Goal: Go to known website: Go to known website

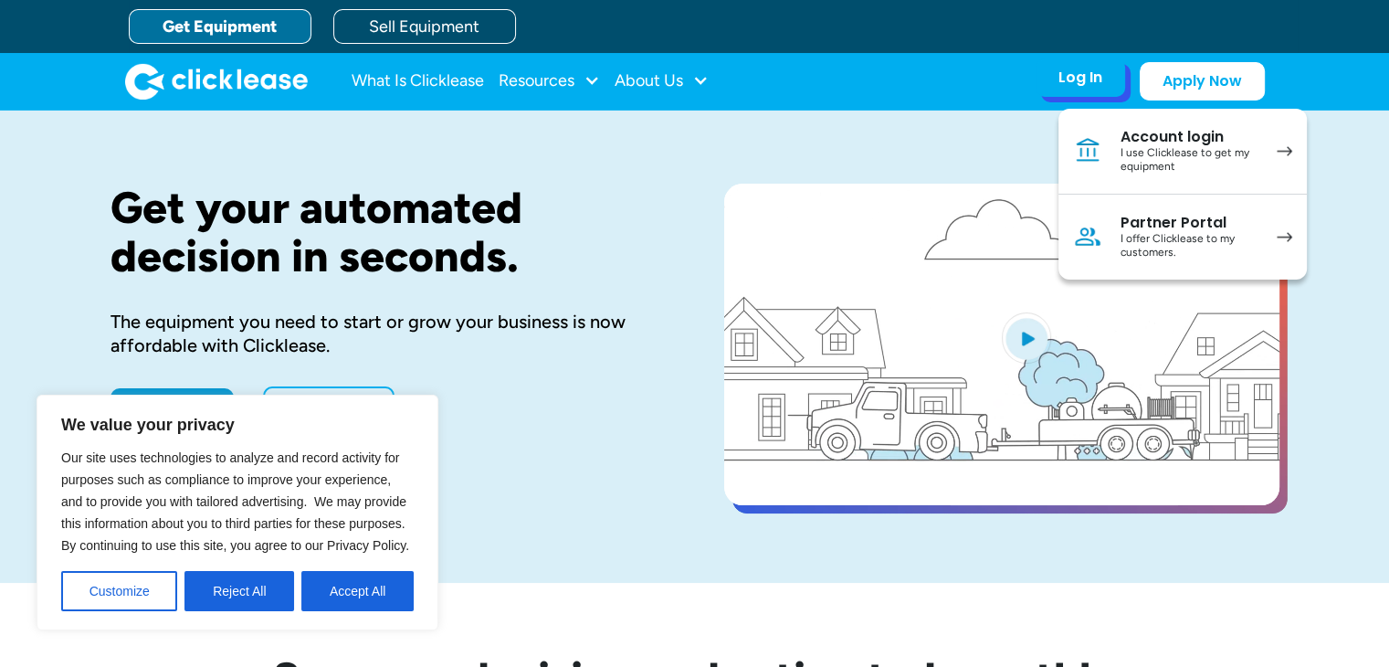
click at [1154, 147] on div "I use Clicklease to get my equipment" at bounding box center [1190, 160] width 138 height 28
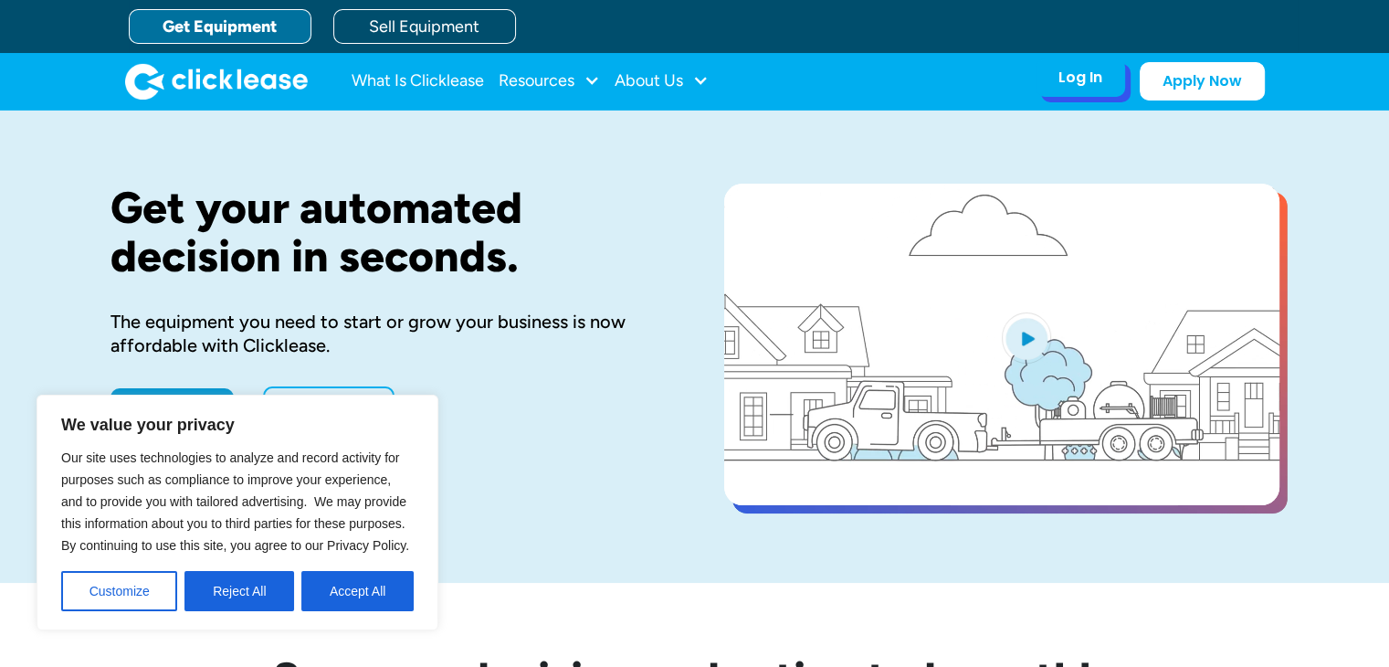
click at [1077, 80] on div "Log In" at bounding box center [1081, 78] width 44 height 18
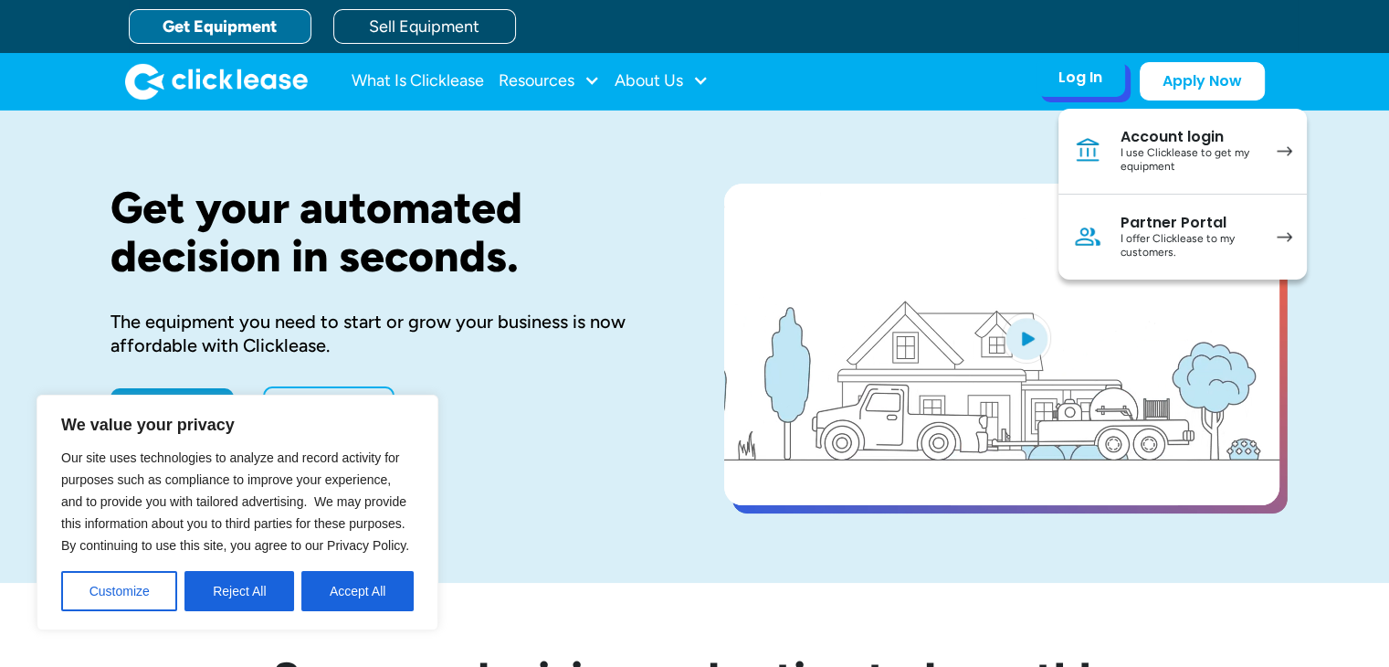
click at [1180, 227] on div "Partner Portal" at bounding box center [1190, 223] width 138 height 18
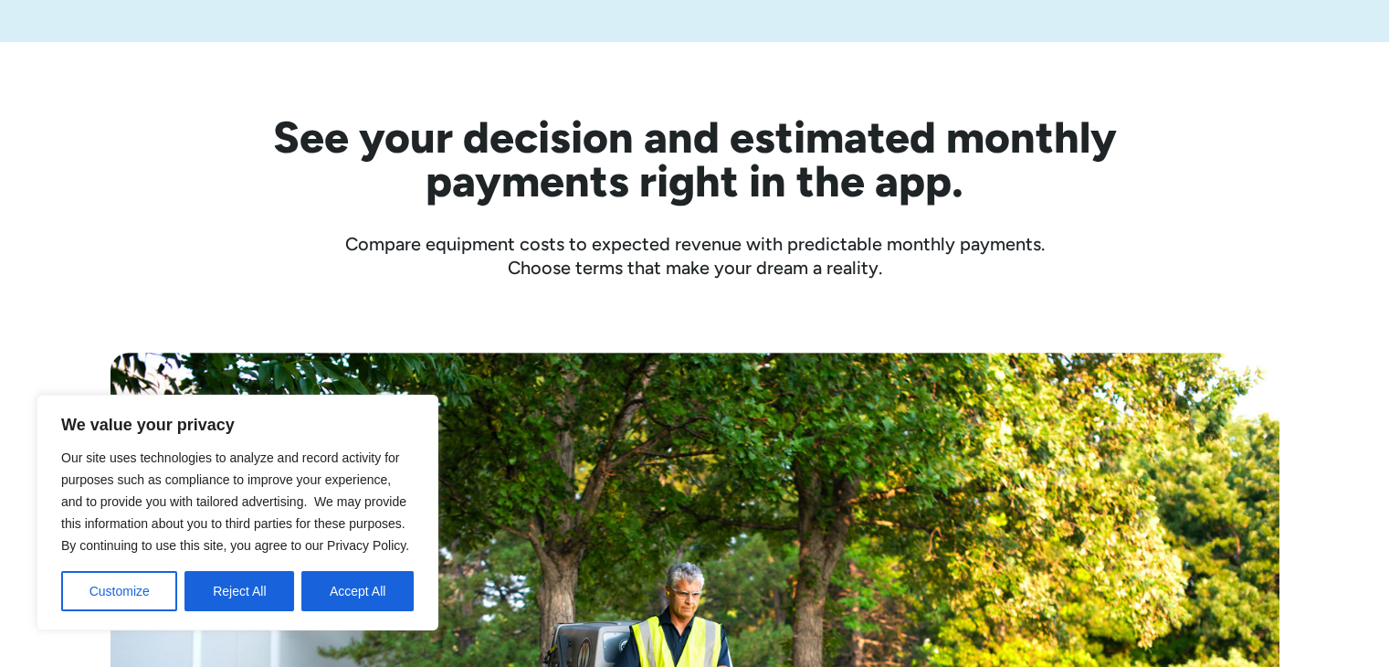
scroll to position [548, 0]
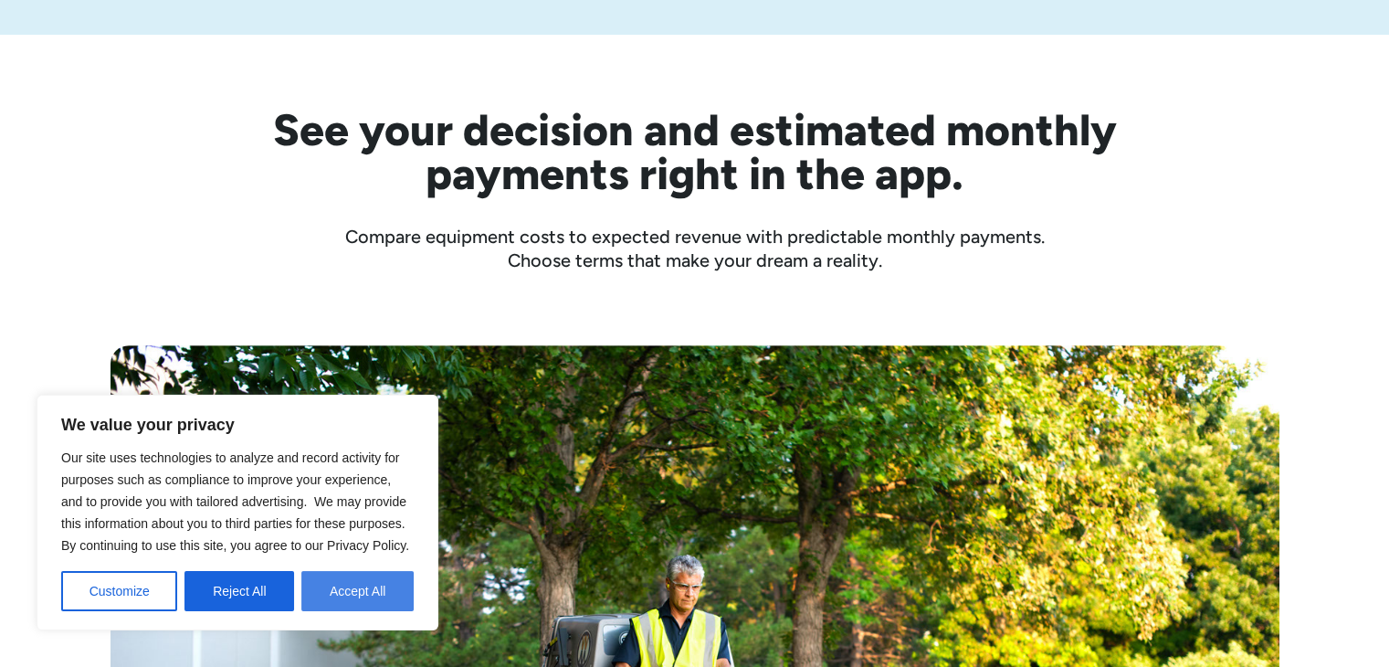
click at [364, 596] on button "Accept All" at bounding box center [357, 591] width 112 height 40
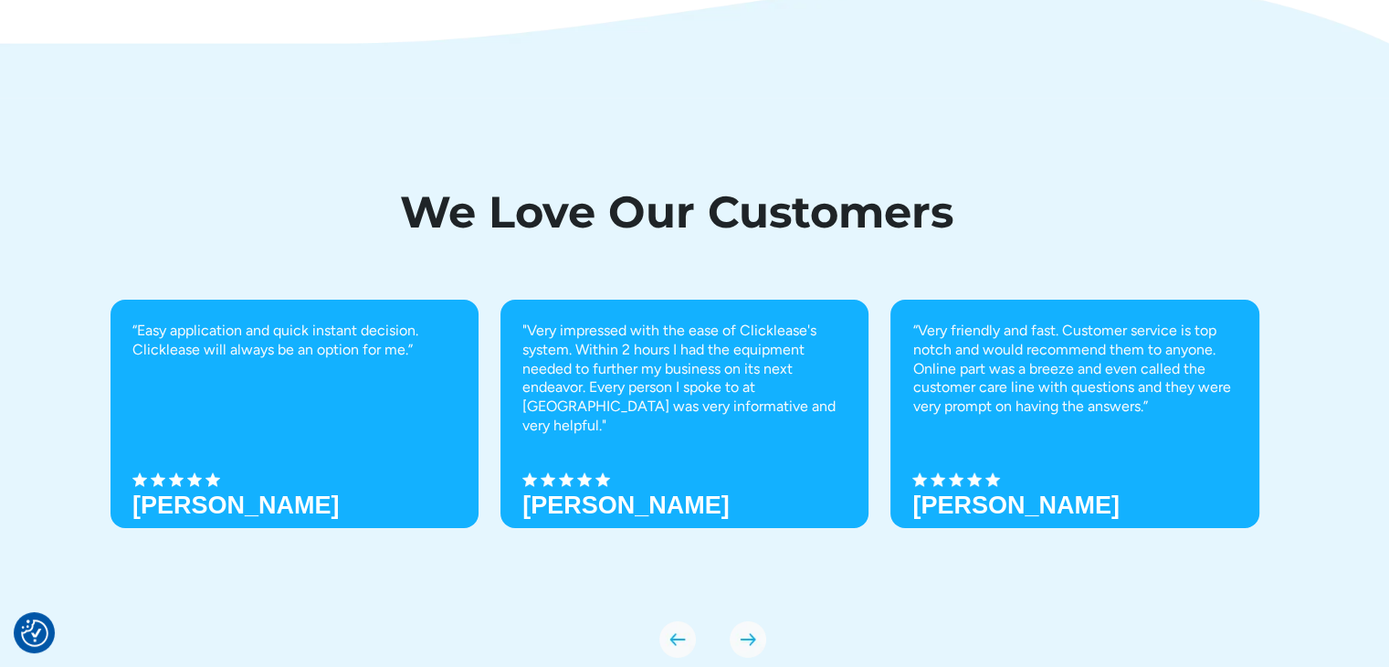
scroll to position [6449, 0]
